Goal: Book appointment/travel/reservation

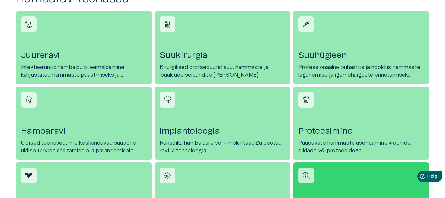
scroll to position [359, 0]
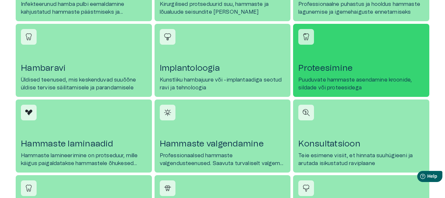
click at [321, 63] on h4 "Proteesimine" at bounding box center [361, 68] width 126 height 10
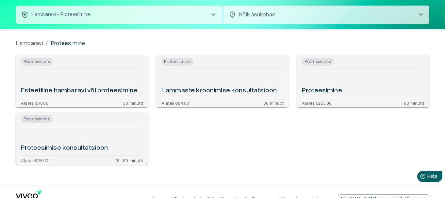
scroll to position [48, 0]
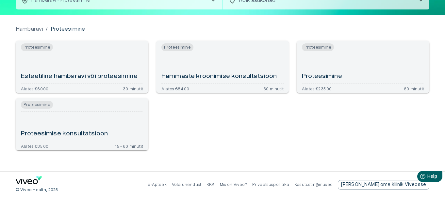
click at [55, 133] on h6 "Proteesimise konsultatsioon" at bounding box center [64, 134] width 87 height 9
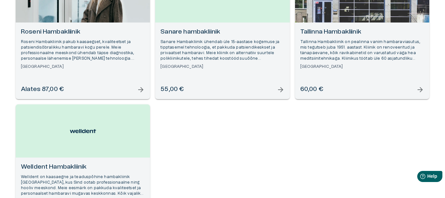
scroll to position [424, 0]
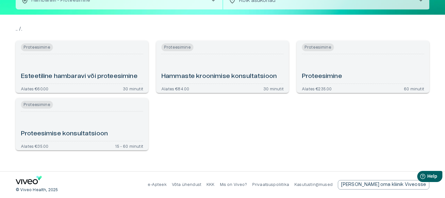
scroll to position [4, 0]
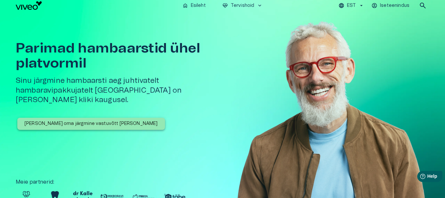
scroll to position [359, 0]
